Goal: Check status

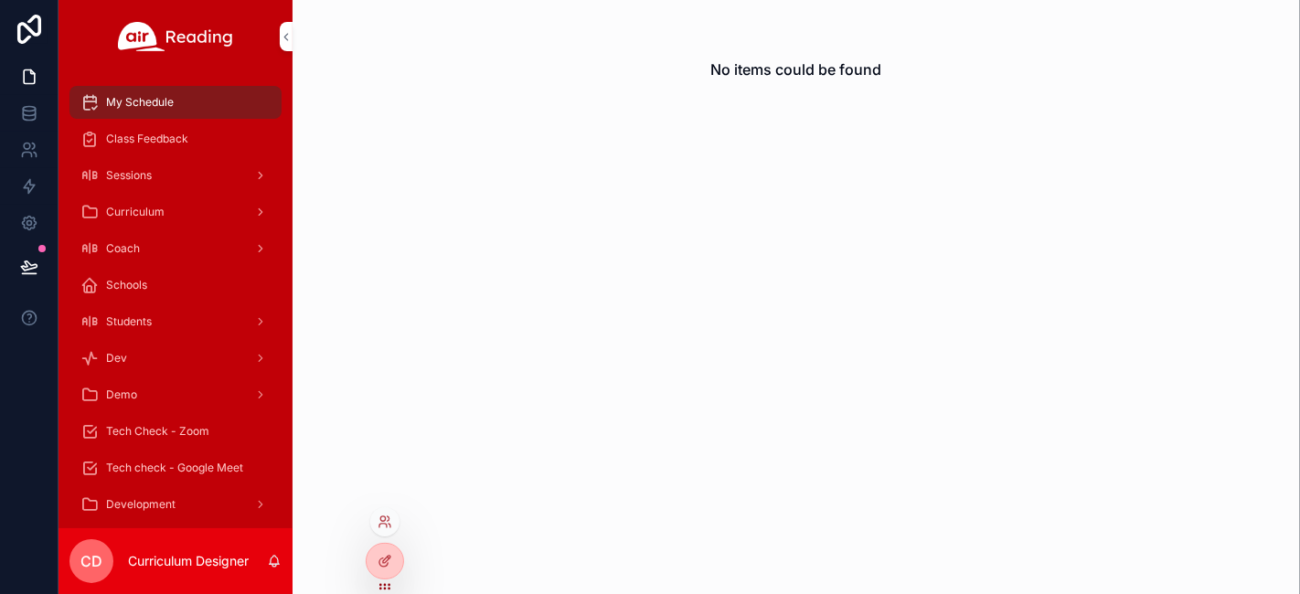
click at [384, 513] on div at bounding box center [384, 521] width 29 height 29
click at [384, 522] on icon at bounding box center [385, 522] width 15 height 15
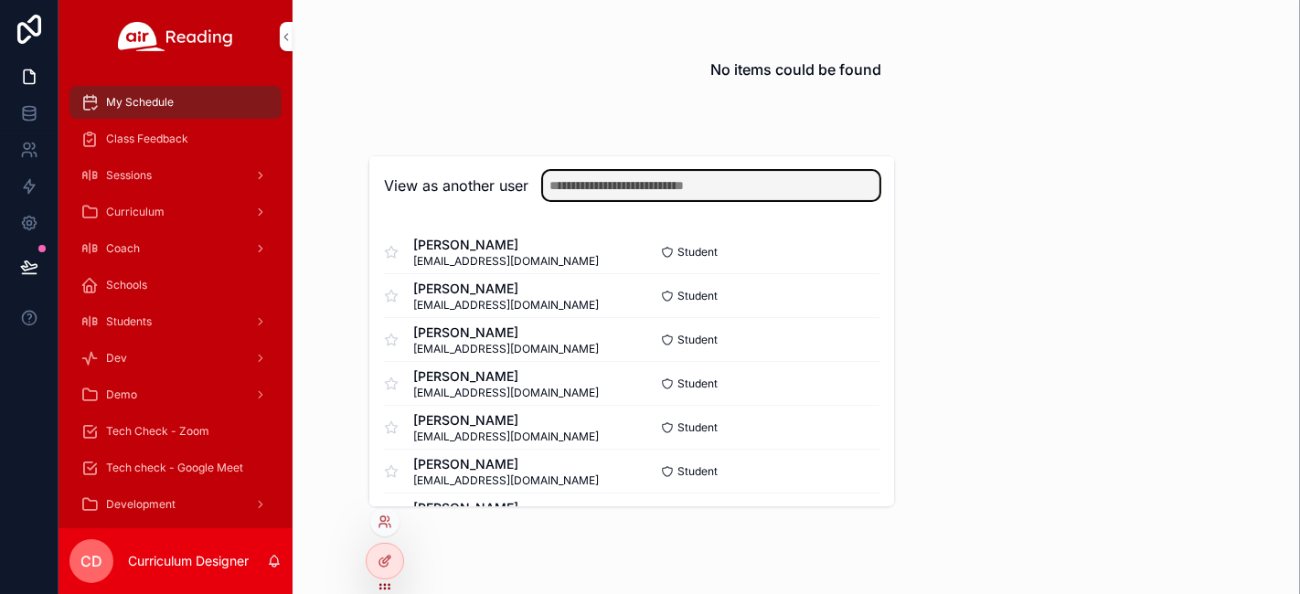
click at [715, 189] on input "text" at bounding box center [711, 185] width 336 height 29
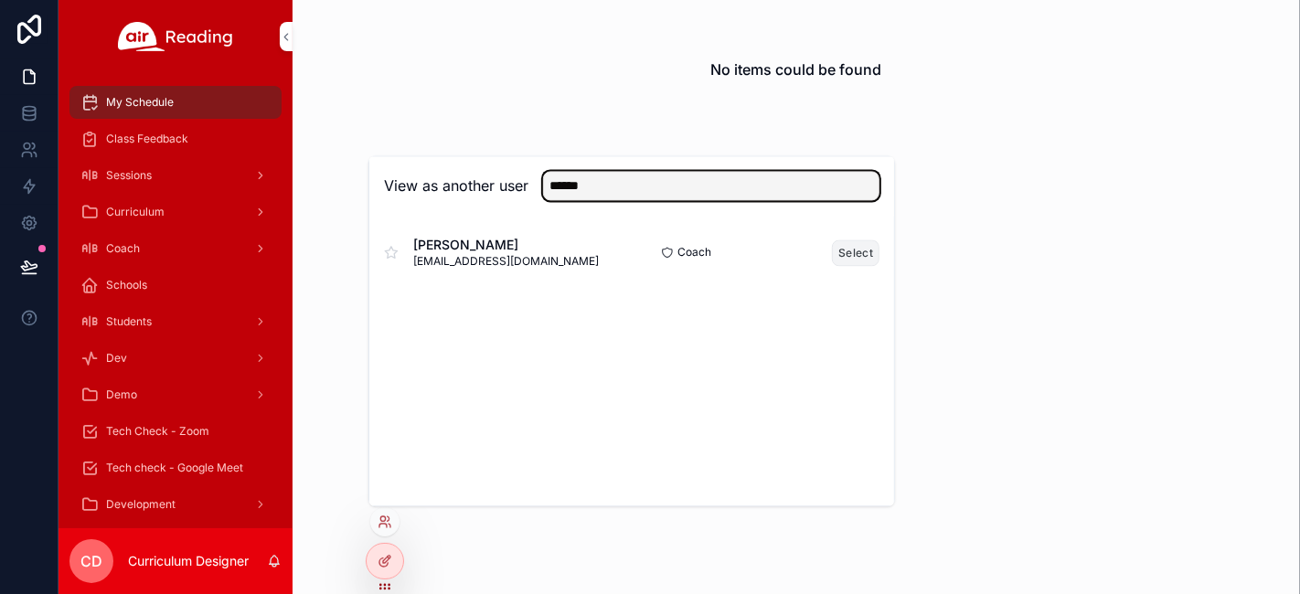
type input "******"
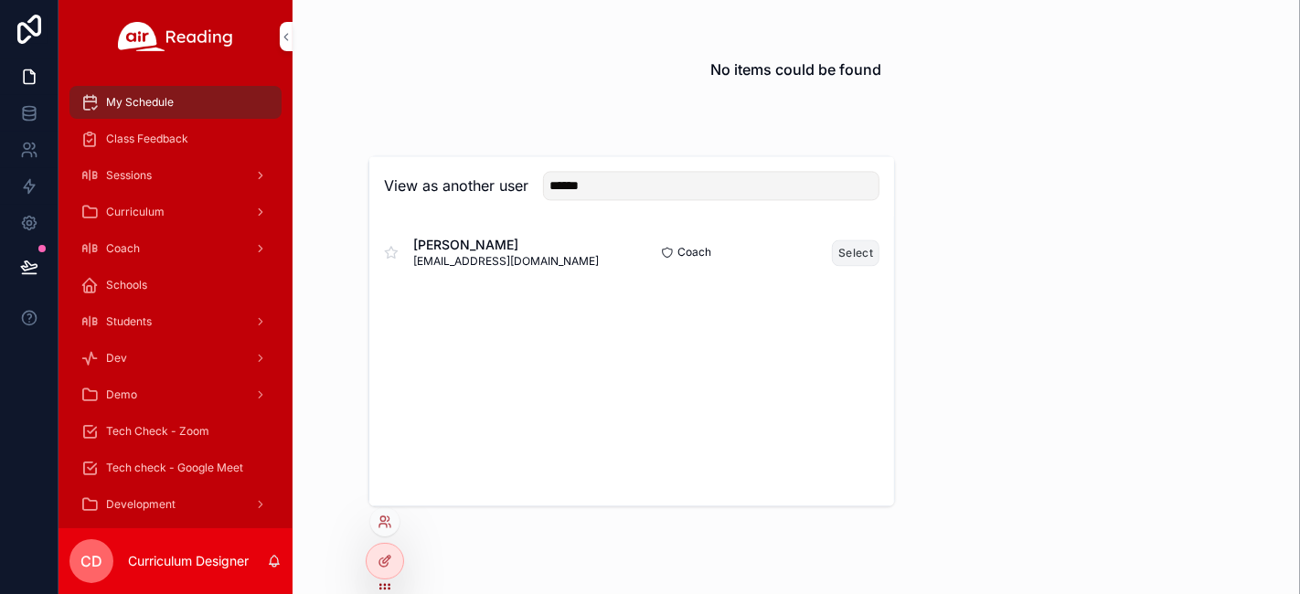
click at [851, 260] on button "Select" at bounding box center [856, 253] width 48 height 27
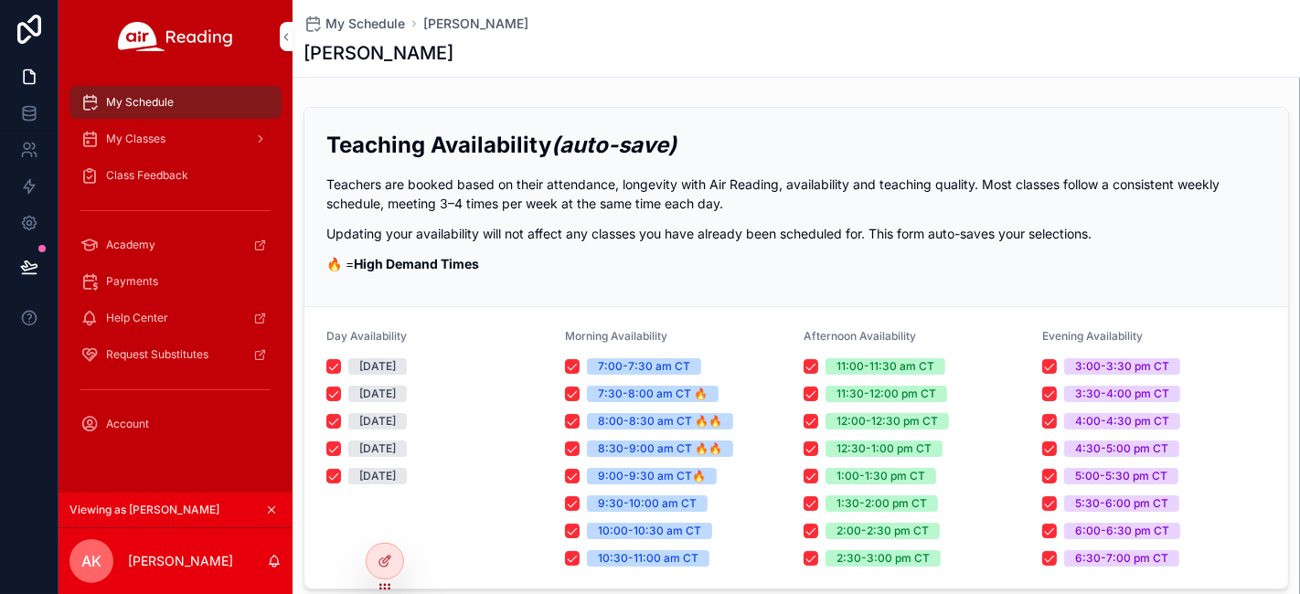
click at [162, 172] on span "Class Feedback" at bounding box center [147, 175] width 82 height 15
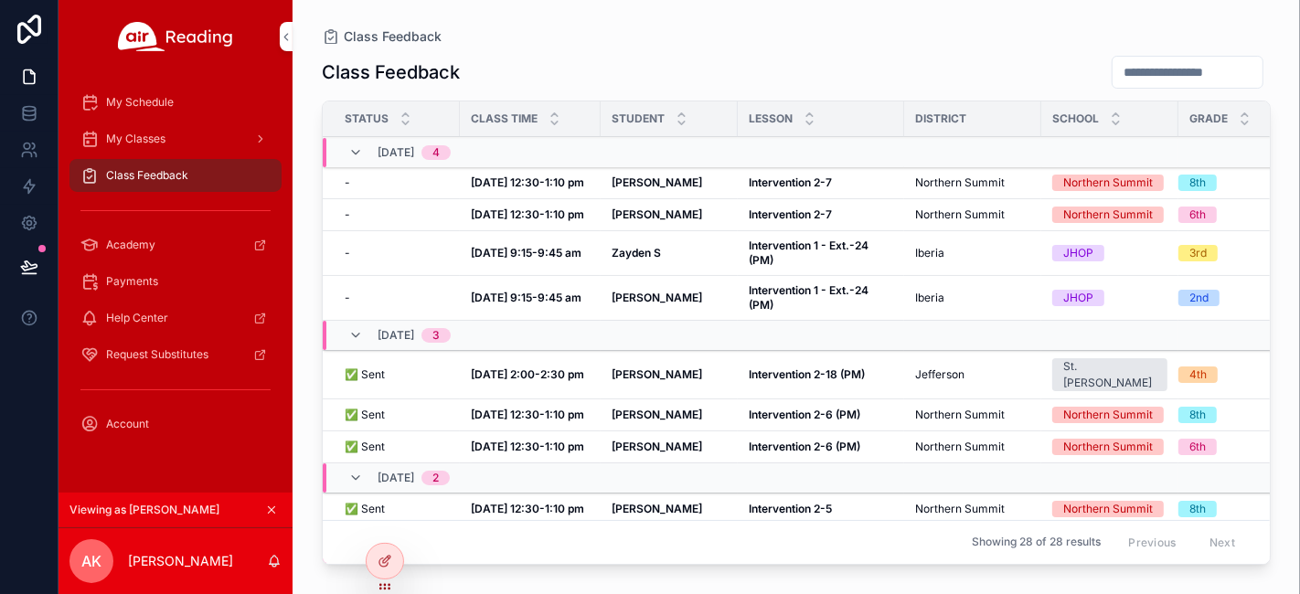
click at [815, 408] on strong "Intervention 2-6 (PM)" at bounding box center [805, 415] width 112 height 14
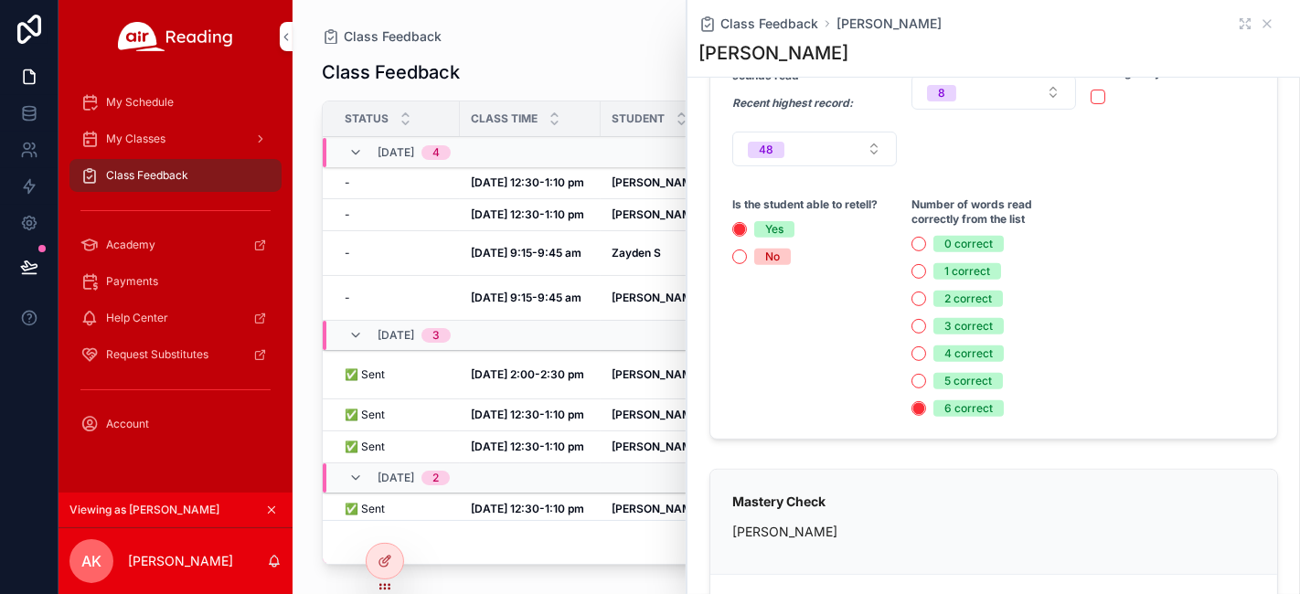
scroll to position [406, 0]
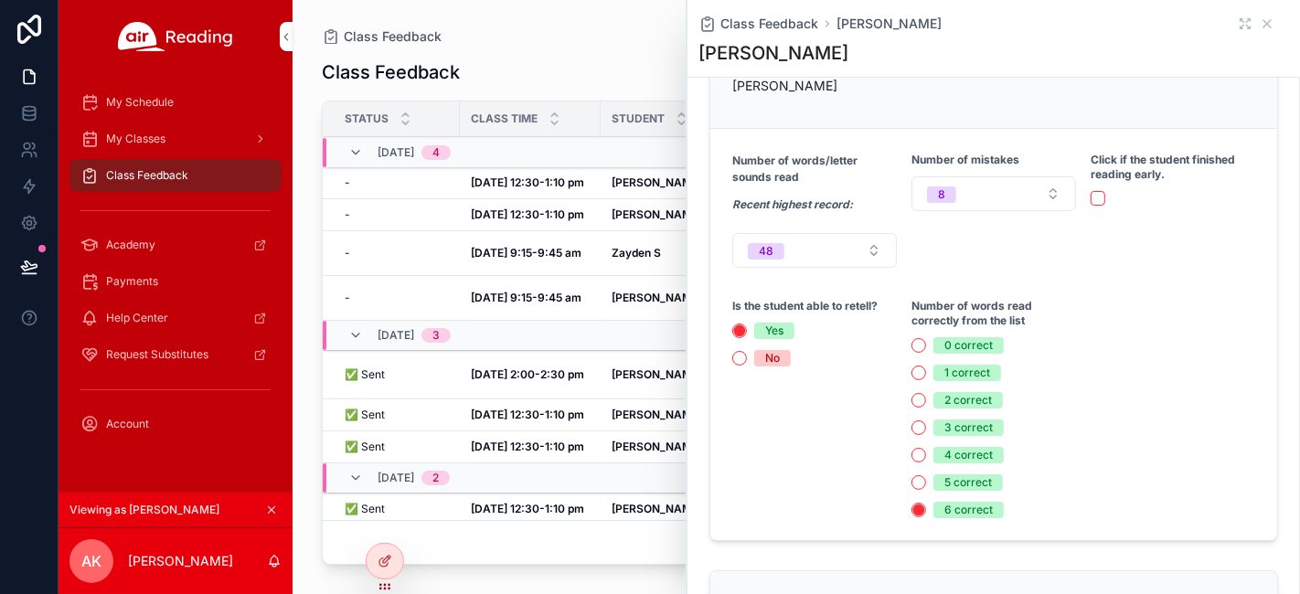
click at [270, 505] on icon "scrollable content" at bounding box center [271, 510] width 13 height 13
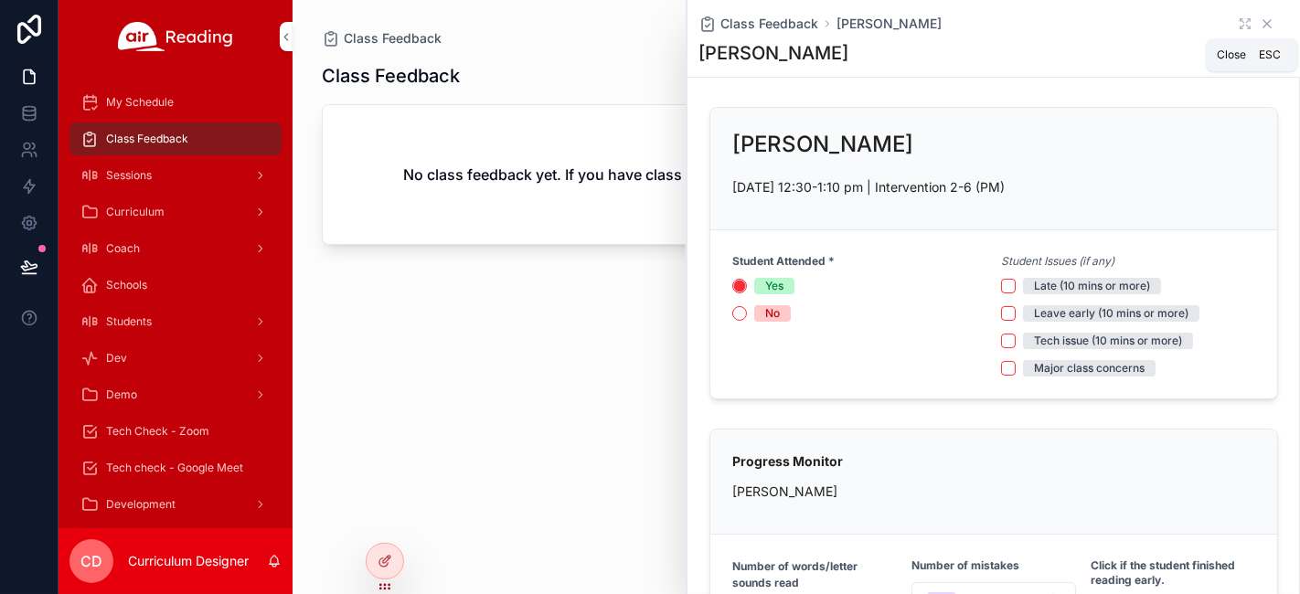
click at [1260, 25] on icon "scrollable content" at bounding box center [1267, 23] width 15 height 15
